Goal: Task Accomplishment & Management: Complete application form

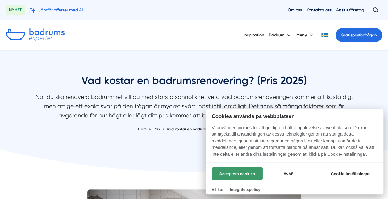
click at [240, 172] on button "Acceptera cookies" at bounding box center [237, 173] width 51 height 13
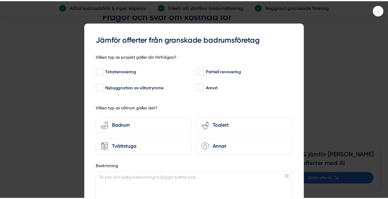
scroll to position [1728, 0]
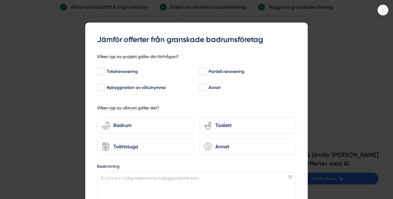
click at [382, 9] on icon at bounding box center [382, 10] width 10 height 4
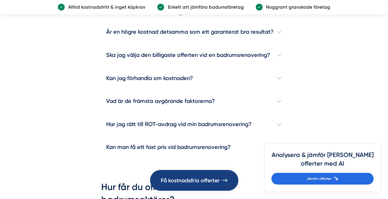
click at [191, 179] on span "Få kostnadsfria offerter" at bounding box center [189, 180] width 59 height 9
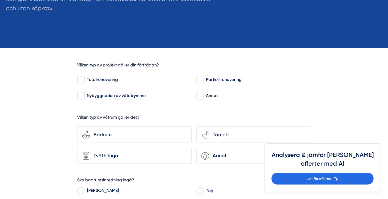
scroll to position [154, 0]
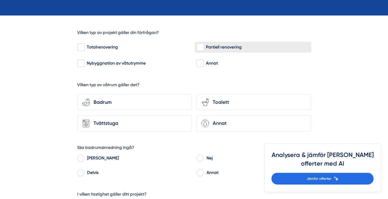
click at [203, 46] on input "Partiell renovering" at bounding box center [199, 47] width 7 height 6
checkbox input "true"
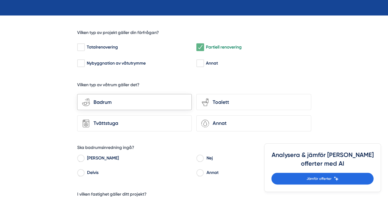
click at [121, 99] on div "Badrum" at bounding box center [138, 102] width 97 height 8
click at [0, 0] on input "bathroom-tub-towel Badrum" at bounding box center [0, 0] width 0 height 0
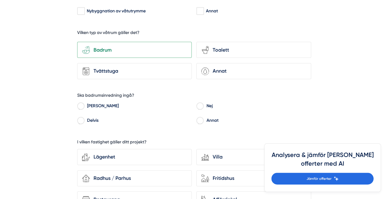
scroll to position [247, 0]
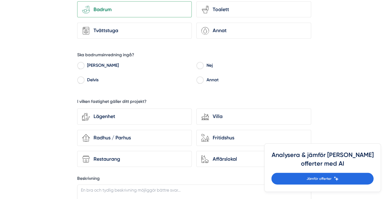
click at [201, 64] on input "Nej" at bounding box center [199, 67] width 7 height 6
radio input "true"
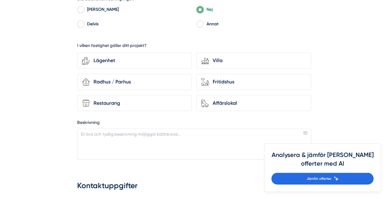
scroll to position [309, 0]
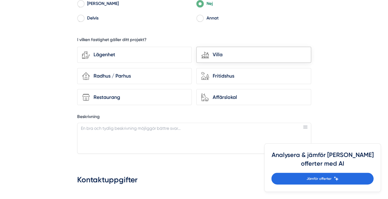
click at [241, 54] on div "Villa" at bounding box center [257, 55] width 97 height 8
click at [0, 0] on input "house-modern Villa" at bounding box center [0, 0] width 0 height 0
click at [122, 129] on textarea "Beskrivning" at bounding box center [194, 138] width 234 height 31
paste textarea "Hej I duschen har är vår fog nedsliten mellan klinkersplattorna och vi skulle b…"
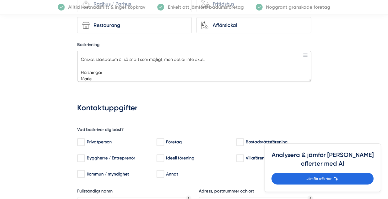
scroll to position [401, 0]
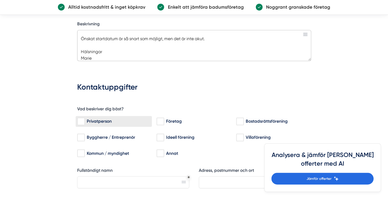
type textarea "Hej I duschen har är vår fog nedsliten mellan klinkersplattorna och vi skulle b…"
click at [81, 118] on input "Privatperson" at bounding box center [80, 121] width 7 height 6
checkbox input "true"
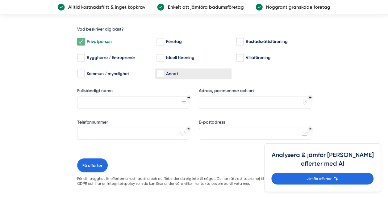
scroll to position [494, 0]
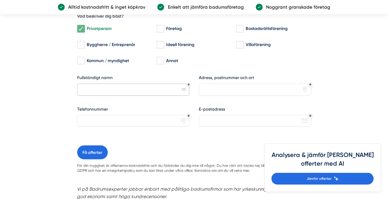
click at [134, 87] on input "Fullständigt namn" at bounding box center [133, 89] width 112 height 12
type input "Marie Darte"
click at [212, 89] on input "Adress, postnummer och ort" at bounding box center [255, 89] width 112 height 12
type input "Gåvobrevsgatan 3, Lomma"
click at [138, 119] on input "Telefonnummer" at bounding box center [133, 120] width 112 height 12
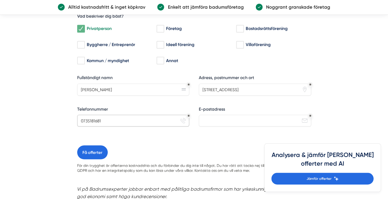
type input "0735181681"
click at [219, 119] on input "E-postadress" at bounding box center [255, 120] width 112 height 12
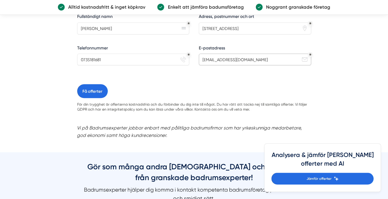
scroll to position [555, 0]
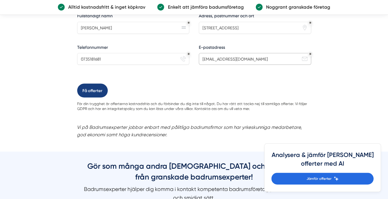
type input "marie.wallenius@gmail.com"
click at [95, 86] on button "Få offerter" at bounding box center [92, 90] width 31 height 14
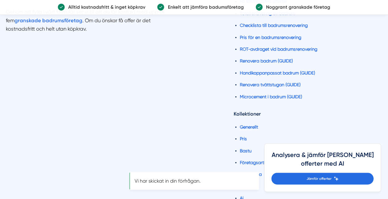
scroll to position [0, 0]
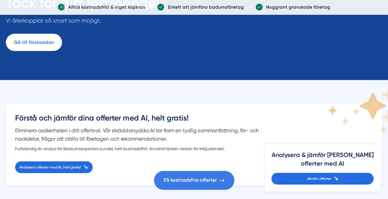
scroll to position [62, 0]
